Goal: Task Accomplishment & Management: Manage account settings

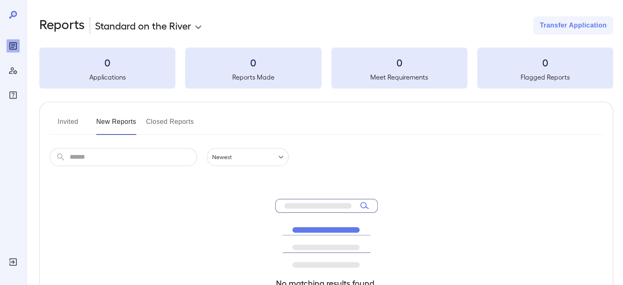
click at [13, 264] on icon "Log Out" at bounding box center [13, 262] width 10 height 10
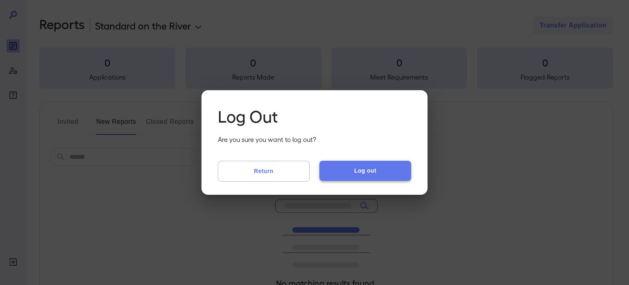
click at [357, 175] on button "Log out" at bounding box center [365, 171] width 92 height 20
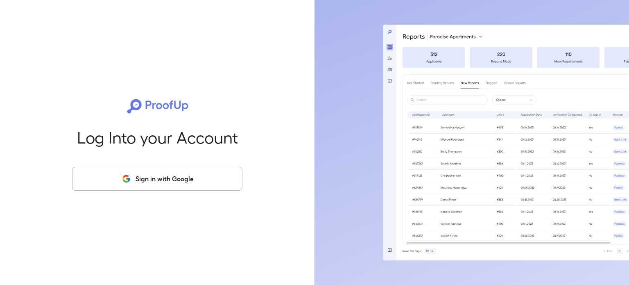
click at [203, 172] on button "Sign in with Google" at bounding box center [157, 179] width 170 height 24
click at [171, 175] on button "Sign in with Google" at bounding box center [157, 179] width 170 height 24
